Goal: Information Seeking & Learning: Learn about a topic

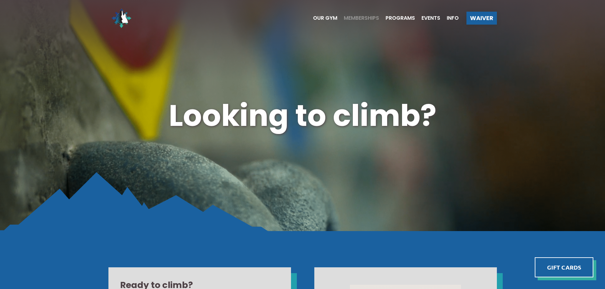
click at [364, 17] on span "Memberships" at bounding box center [361, 18] width 35 height 5
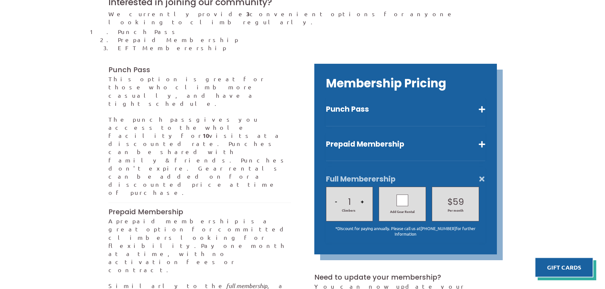
scroll to position [148, 0]
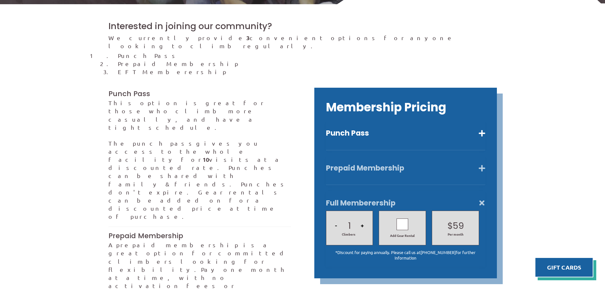
click at [359, 163] on button "Prepaid Membership" at bounding box center [405, 167] width 159 height 9
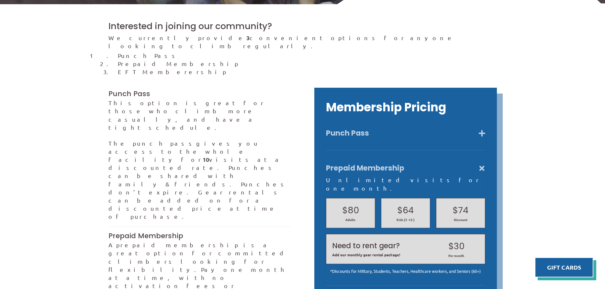
click at [359, 128] on button "Punch Pass" at bounding box center [405, 132] width 159 height 9
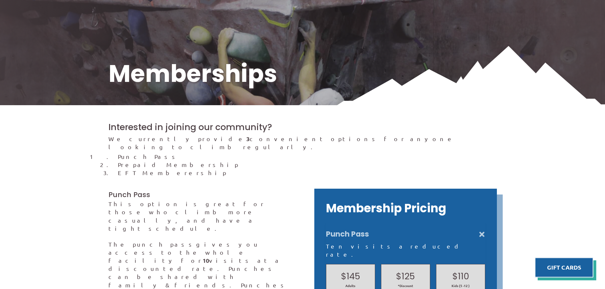
scroll to position [46, 0]
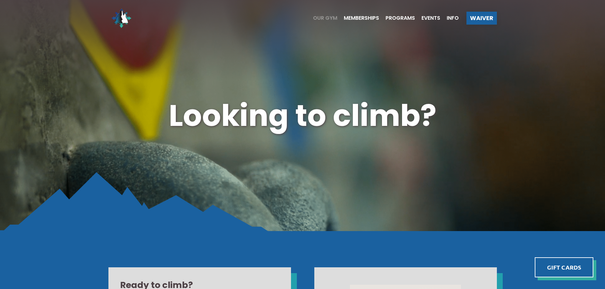
click at [326, 16] on span "Our Gym" at bounding box center [325, 18] width 24 height 5
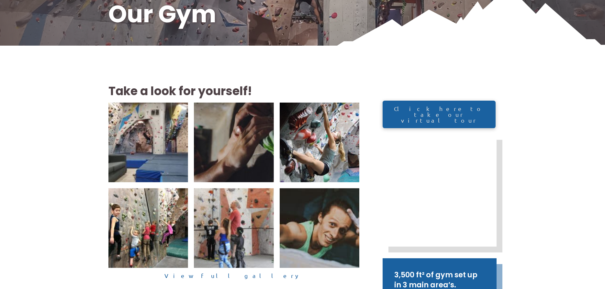
scroll to position [111, 0]
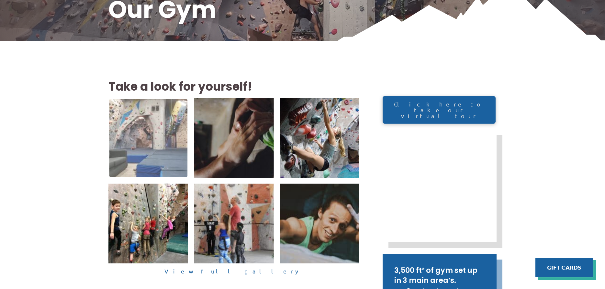
click at [150, 134] on img at bounding box center [148, 138] width 78 height 78
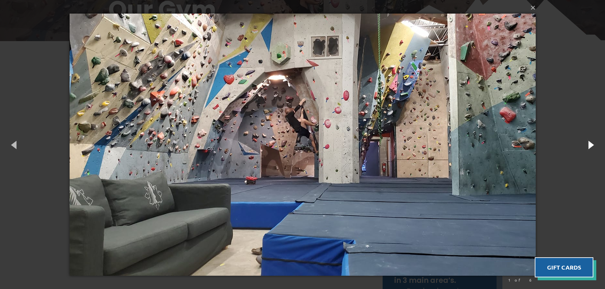
click at [591, 143] on button "button" at bounding box center [590, 145] width 29 height 36
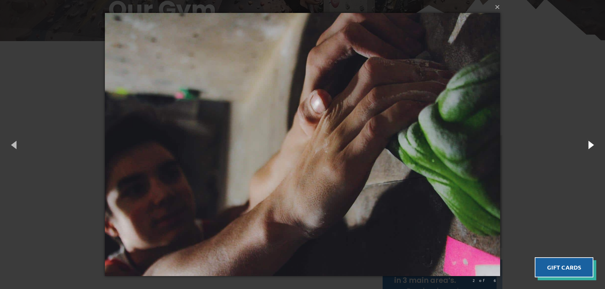
click at [591, 143] on button "button" at bounding box center [590, 145] width 29 height 36
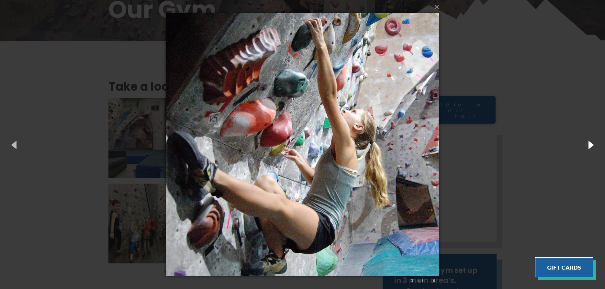
click at [591, 143] on button "button" at bounding box center [590, 145] width 29 height 36
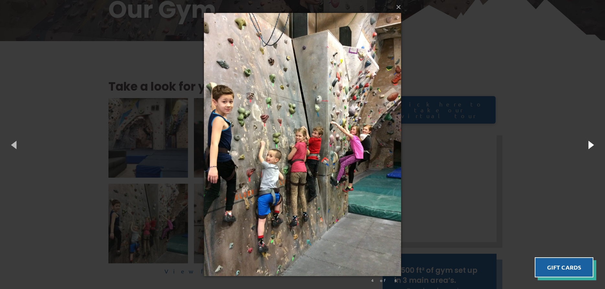
click at [591, 143] on button "button" at bounding box center [590, 145] width 29 height 36
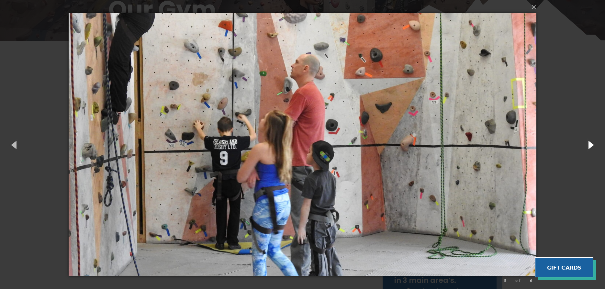
click at [591, 143] on button "button" at bounding box center [590, 145] width 29 height 36
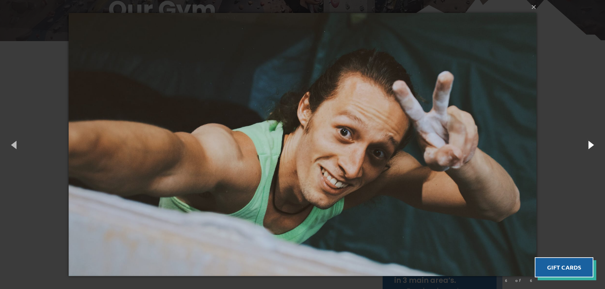
click at [591, 143] on button "button" at bounding box center [590, 145] width 29 height 36
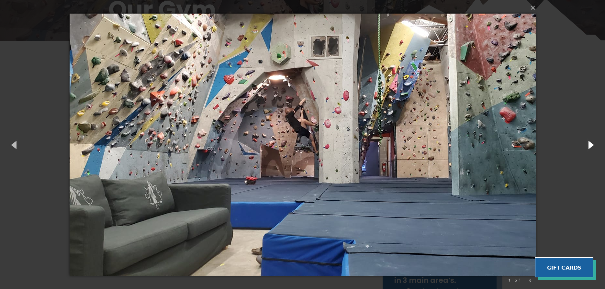
click at [591, 143] on button "button" at bounding box center [590, 145] width 29 height 36
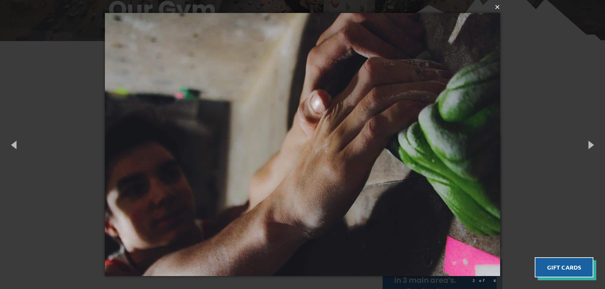
click at [497, 7] on button "×" at bounding box center [304, 7] width 395 height 14
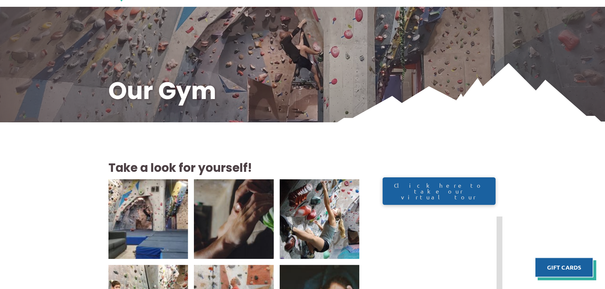
scroll to position [0, 0]
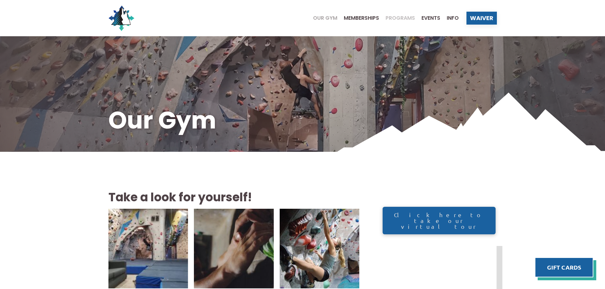
click at [397, 17] on span "Programs" at bounding box center [399, 18] width 29 height 5
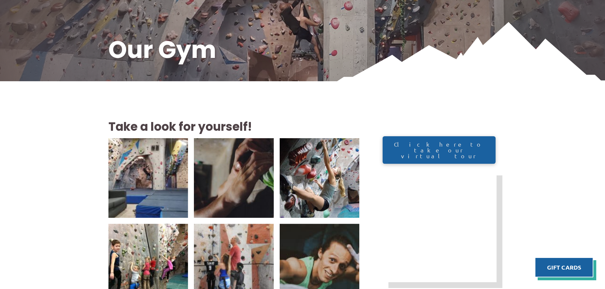
scroll to position [37, 0]
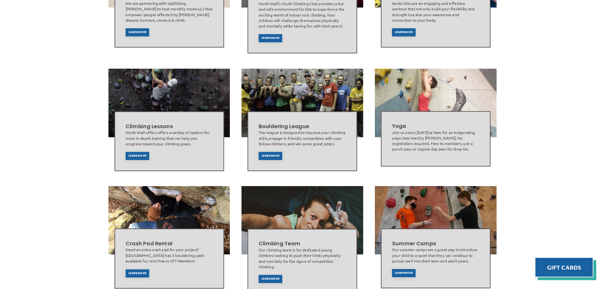
scroll to position [332, 0]
